Goal: Task Accomplishment & Management: Use online tool/utility

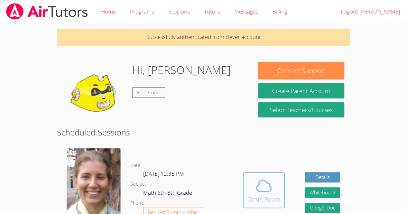
click at [274, 188] on span at bounding box center [263, 186] width 33 height 18
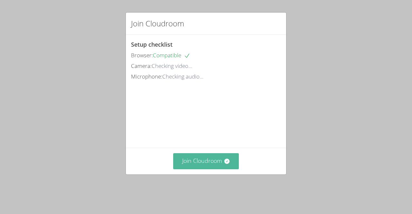
click at [224, 166] on button "Join Cloudroom" at bounding box center [206, 161] width 66 height 16
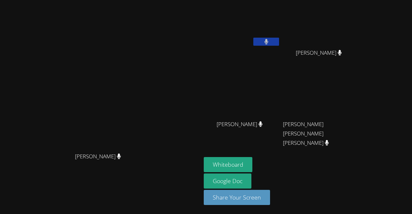
click at [279, 43] on button at bounding box center [266, 42] width 26 height 8
click at [269, 42] on icon at bounding box center [266, 41] width 7 height 5
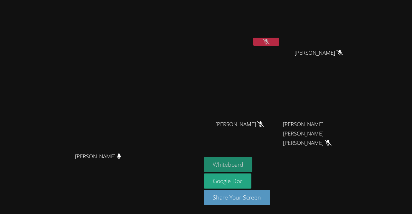
click at [252, 167] on button "Whiteboard" at bounding box center [228, 164] width 49 height 15
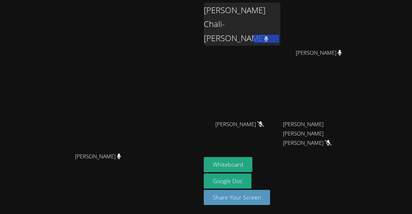
click at [280, 6] on div "[PERSON_NAME] Chali-[PERSON_NAME]" at bounding box center [242, 24] width 77 height 43
click at [280, 12] on div "[PERSON_NAME] Chali-[PERSON_NAME]" at bounding box center [242, 24] width 77 height 43
click at [362, 69] on aside "[PERSON_NAME]-[PERSON_NAME] [PERSON_NAME] [PERSON_NAME] [PERSON_NAME] [PERSON_N…" at bounding box center [281, 107] width 161 height 214
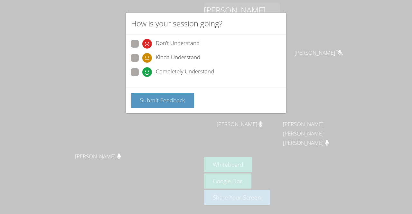
click at [154, 69] on div "Completely Understand" at bounding box center [178, 72] width 72 height 10
click at [148, 69] on input "Completely Understand" at bounding box center [144, 70] width 5 height 5
radio input "true"
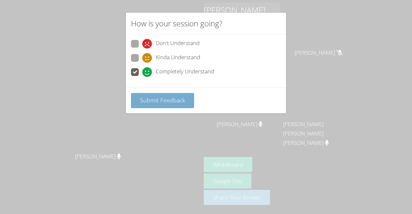
click at [178, 105] on button "Submit Feedback" at bounding box center [162, 100] width 63 height 15
